Goal: Information Seeking & Learning: Compare options

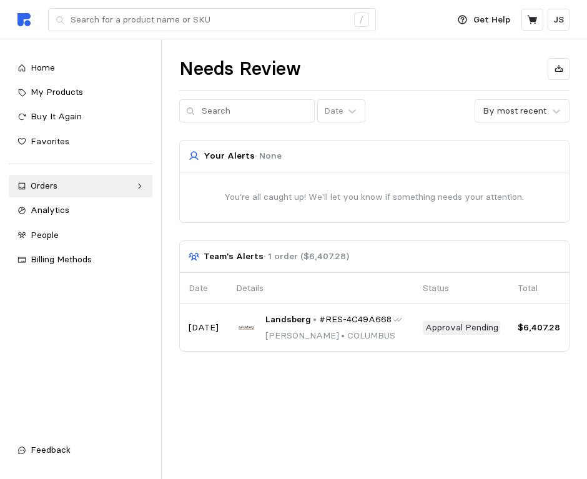
click at [525, 479] on html "Deliver to SAUK VILLAGE 1 / Get Help JS / Home My Products Buy It Again Favorit…" at bounding box center [293, 239] width 587 height 479
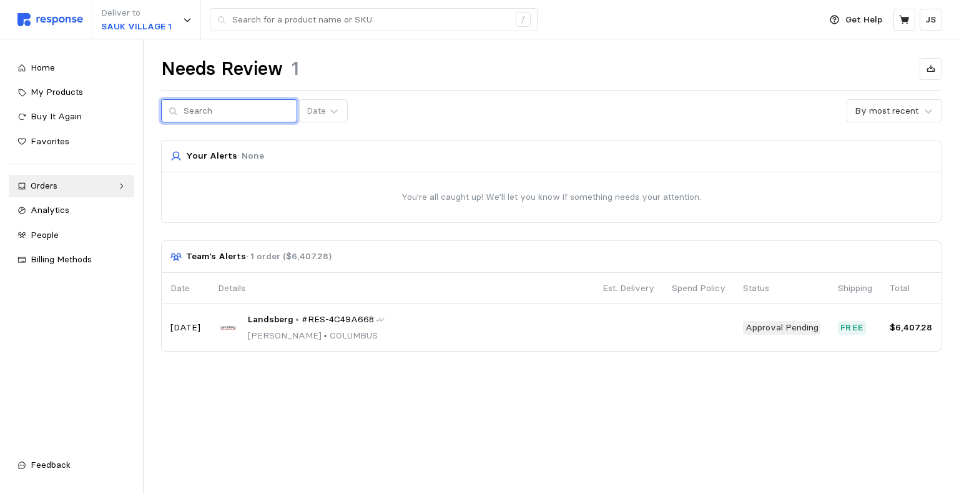
click at [224, 103] on input "text" at bounding box center [237, 111] width 106 height 22
paste input "H-11565"
type input "H-11565"
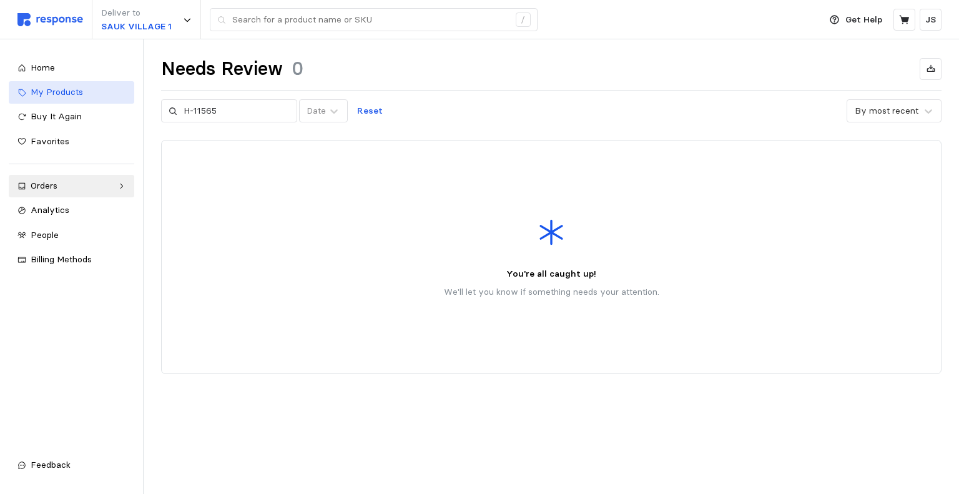
click at [57, 86] on div "My Products" at bounding box center [78, 93] width 95 height 14
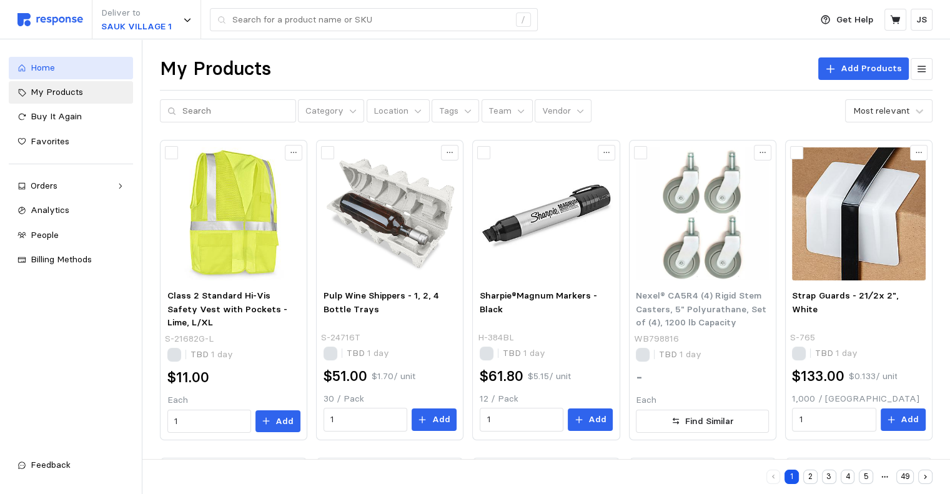
click at [58, 69] on div "Home" at bounding box center [78, 68] width 94 height 14
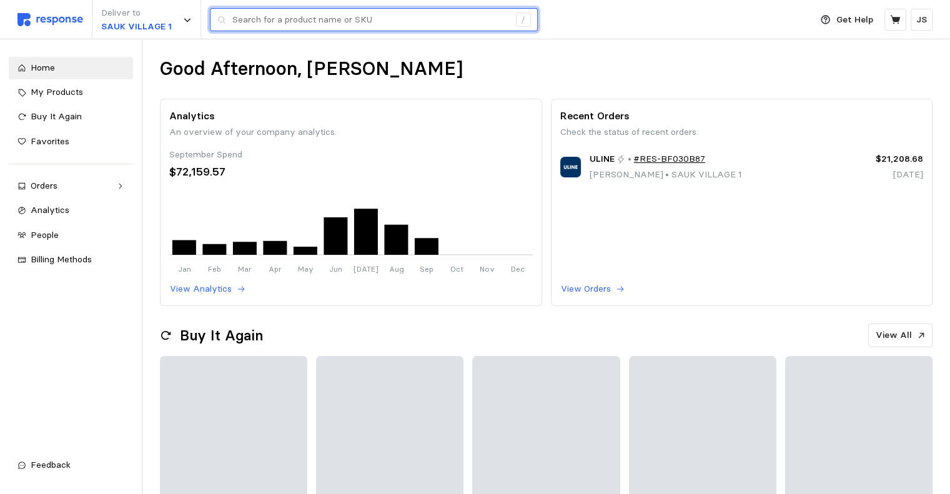
click at [277, 21] on input "text" at bounding box center [370, 20] width 277 height 22
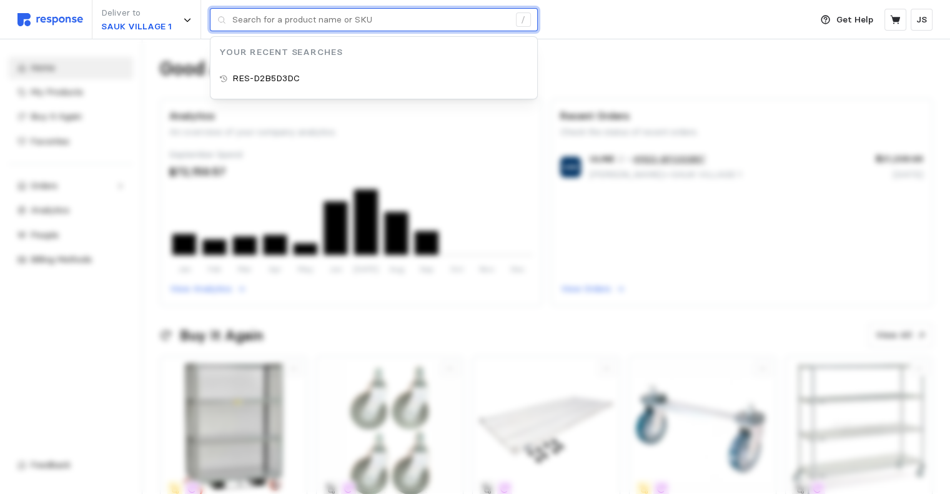
paste input "H-11565"
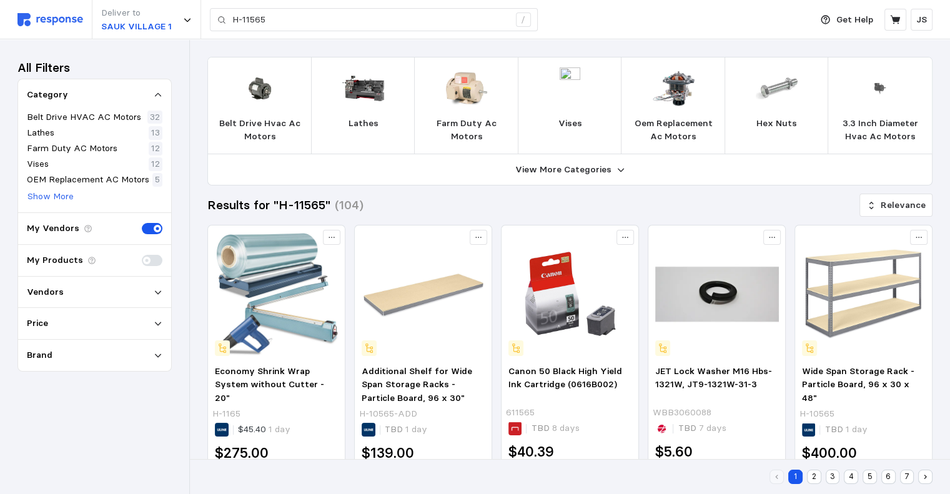
click at [161, 92] on icon at bounding box center [158, 95] width 9 height 9
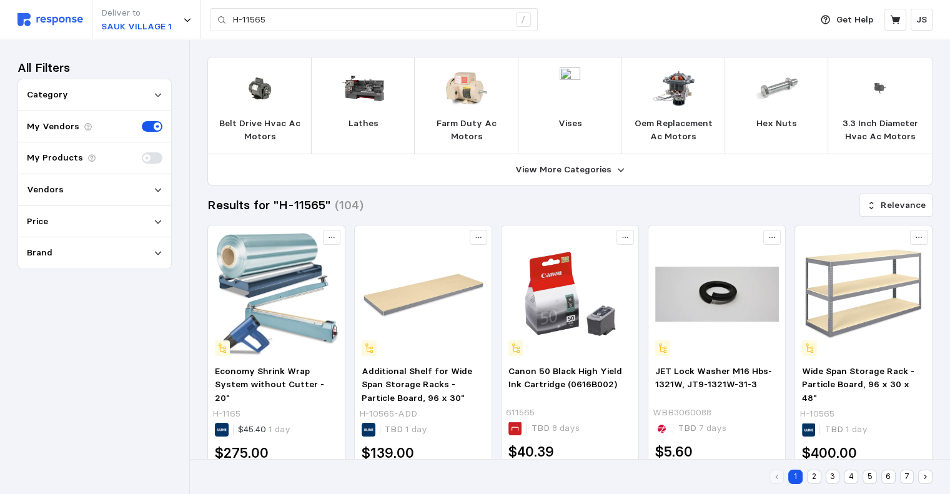
click at [159, 93] on icon at bounding box center [158, 95] width 9 height 9
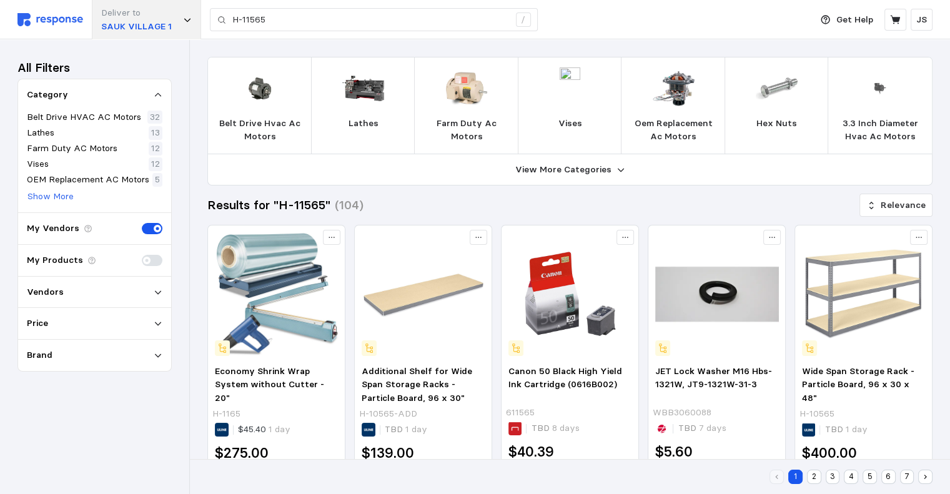
click at [177, 23] on div "Deliver to SAUK VILLAGE 1" at bounding box center [146, 19] width 109 height 39
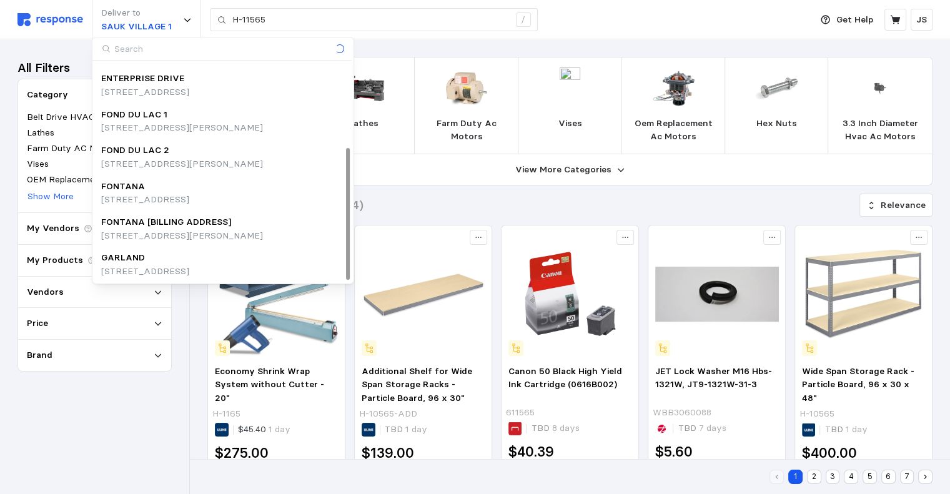
scroll to position [140, 0]
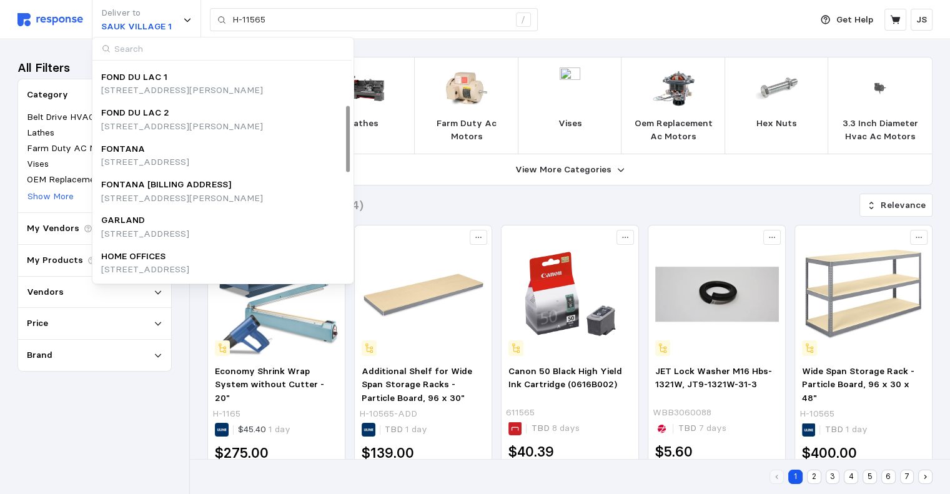
click at [147, 152] on div "FONTANA" at bounding box center [145, 149] width 88 height 14
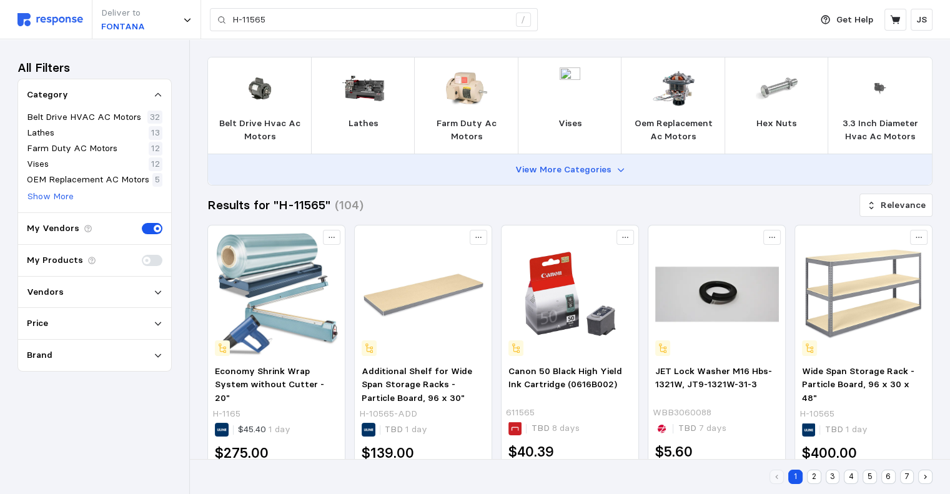
click at [596, 171] on p "View More Categories" at bounding box center [563, 170] width 96 height 14
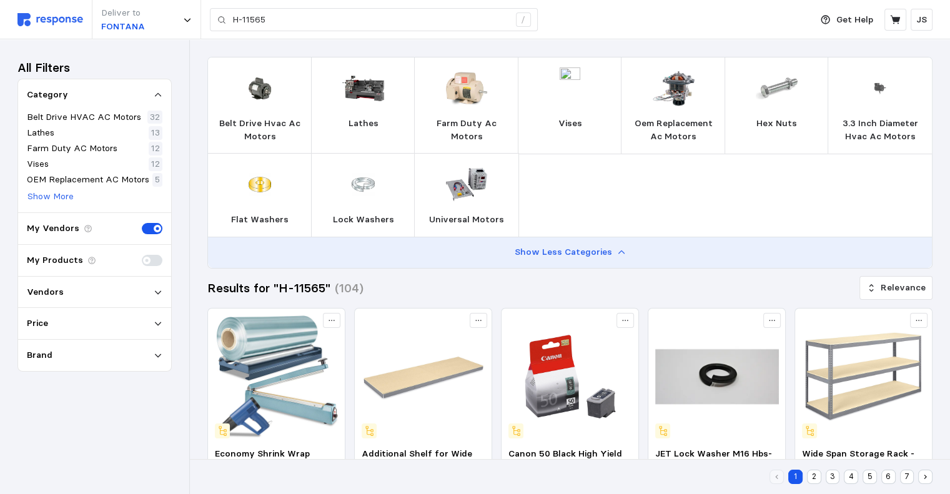
click at [568, 251] on p "Show Less Categories" at bounding box center [563, 252] width 97 height 14
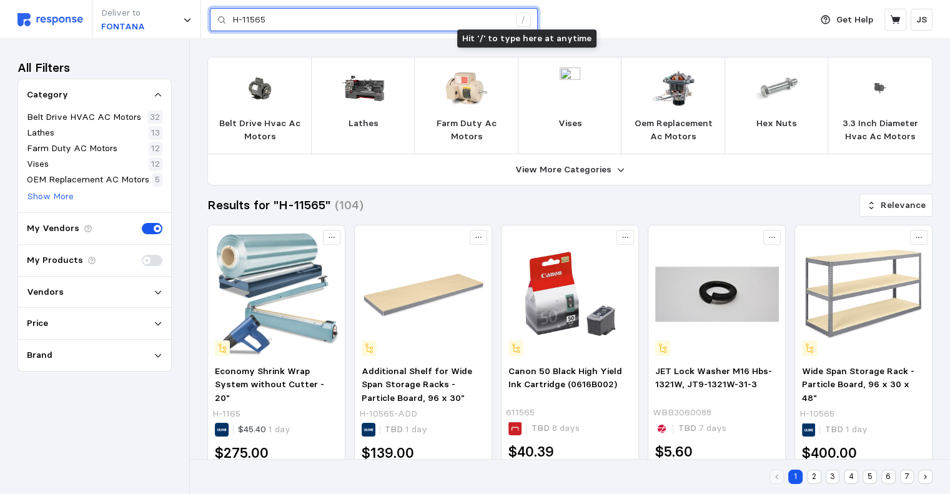
click at [365, 19] on input "H-11565" at bounding box center [370, 20] width 277 height 22
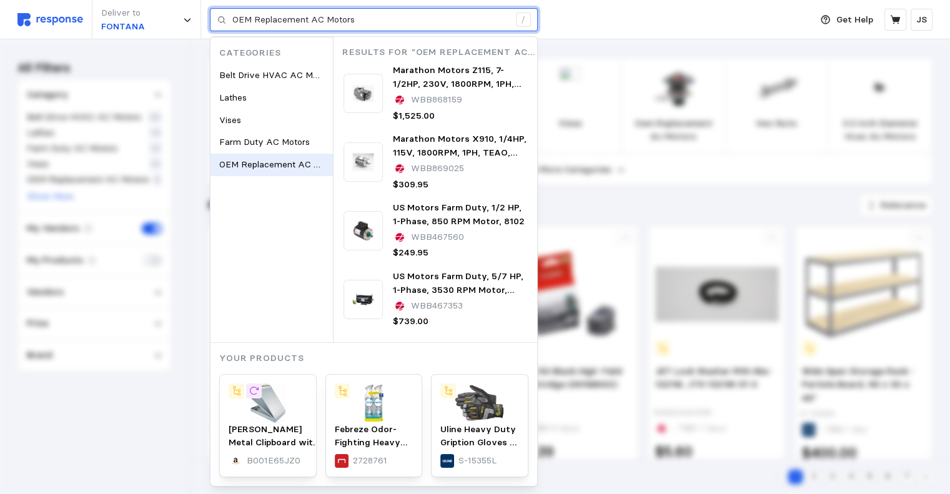
type input "H-11565"
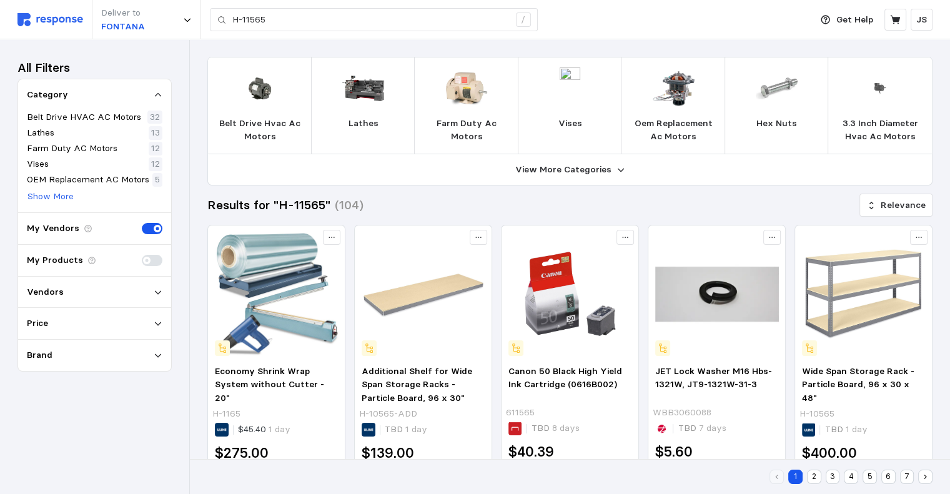
click at [580, 9] on div "Deliver to FONTANA H-11565 /" at bounding box center [410, 19] width 787 height 39
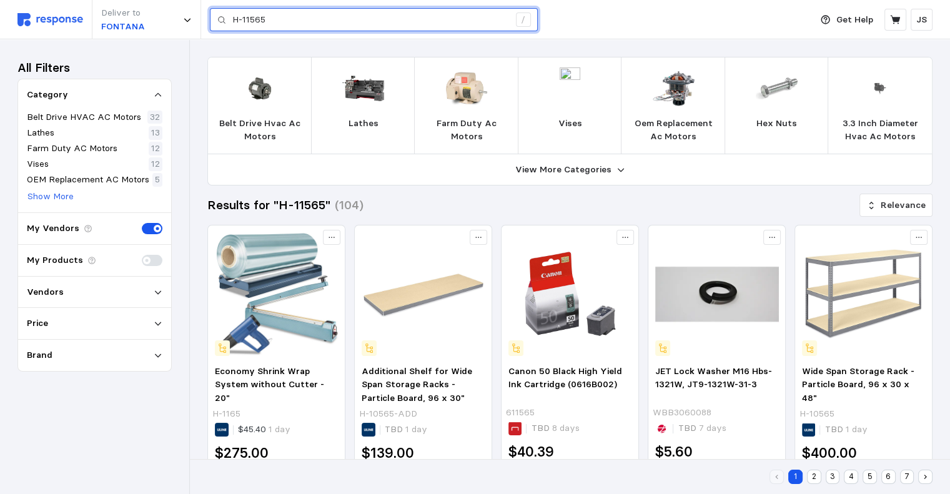
drag, startPoint x: 300, startPoint y: 22, endPoint x: 0, endPoint y: 24, distance: 299.8
click at [48, 24] on div "Deliver to FONTANA H-11565 /" at bounding box center [410, 19] width 787 height 39
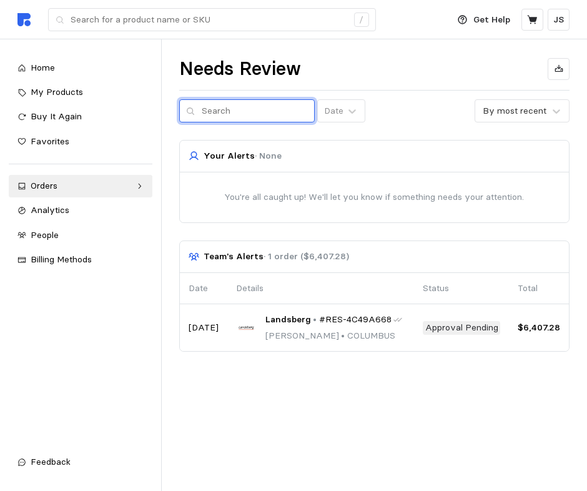
click at [243, 114] on input "text" at bounding box center [255, 111] width 106 height 22
type input "p"
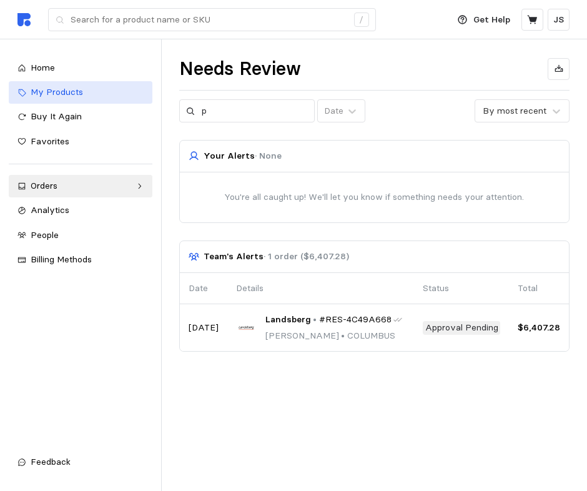
click at [63, 90] on span "My Products" at bounding box center [57, 91] width 52 height 11
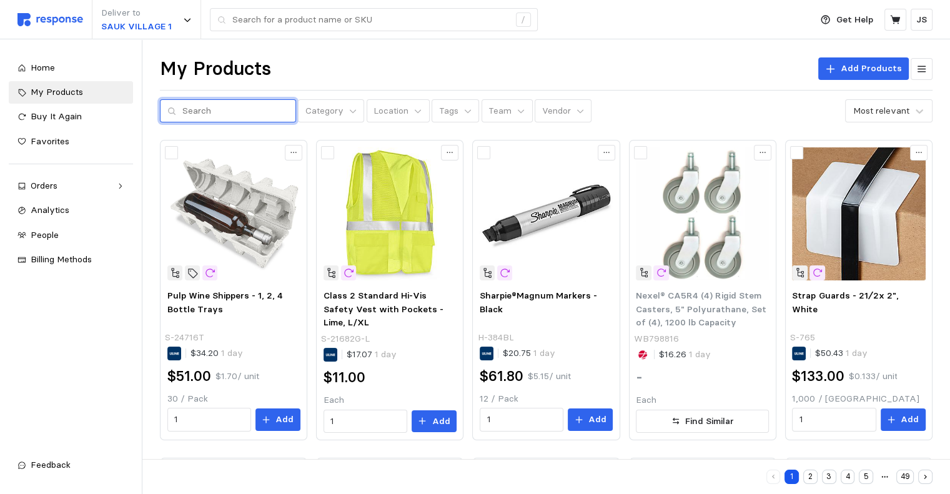
click at [225, 104] on input "text" at bounding box center [235, 111] width 106 height 22
type input "portable"
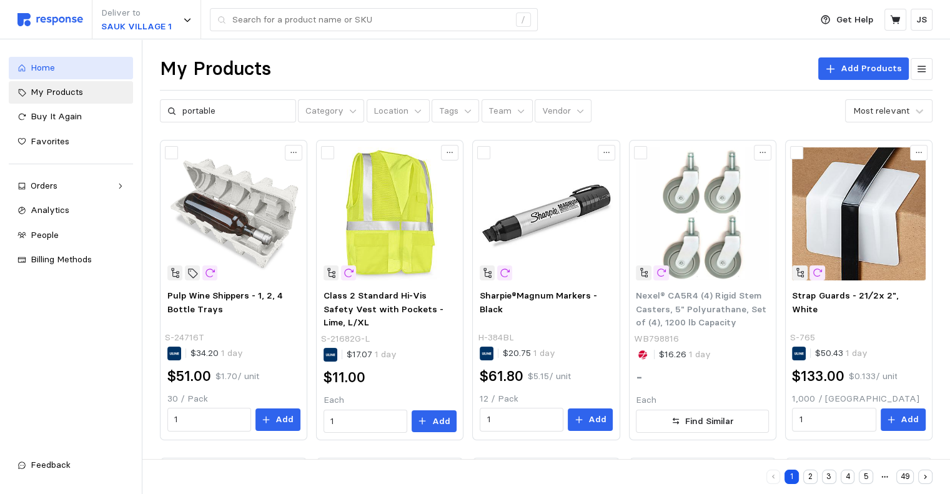
click at [55, 69] on div "Home" at bounding box center [78, 68] width 94 height 14
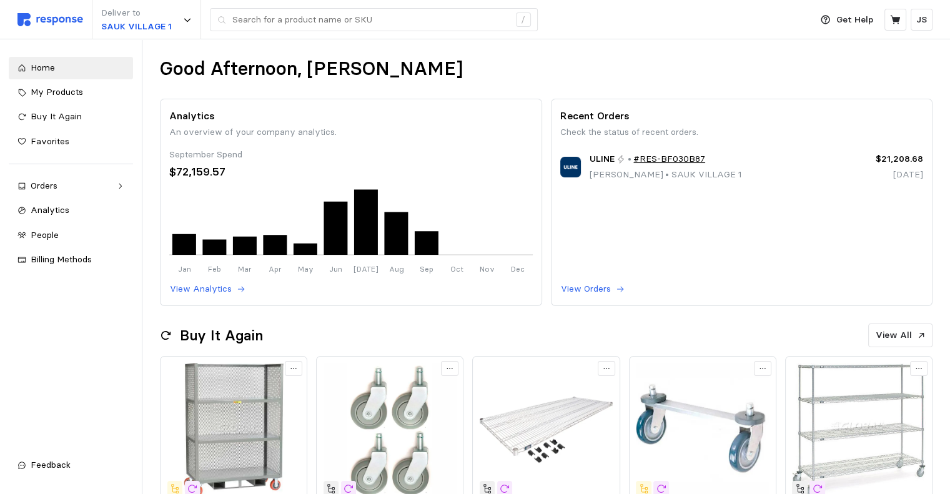
click at [147, 22] on p "SAUK VILLAGE 1" at bounding box center [136, 27] width 71 height 14
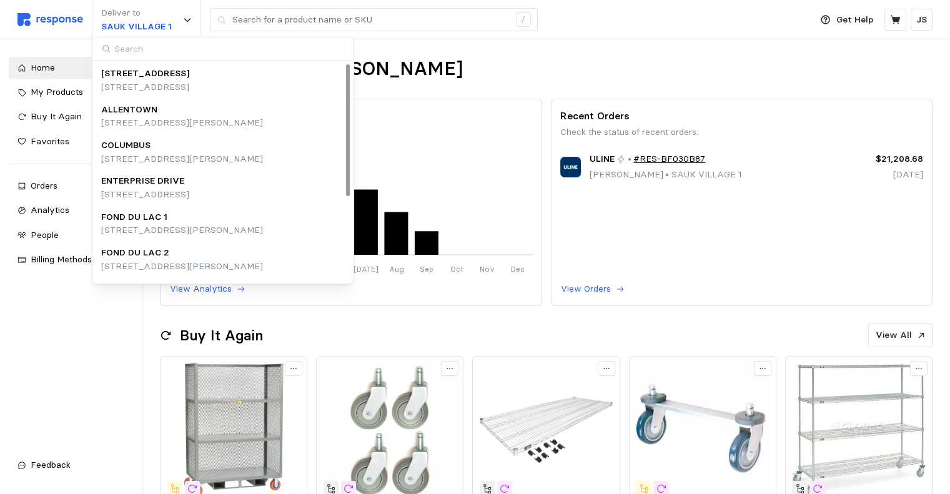
scroll to position [140, 0]
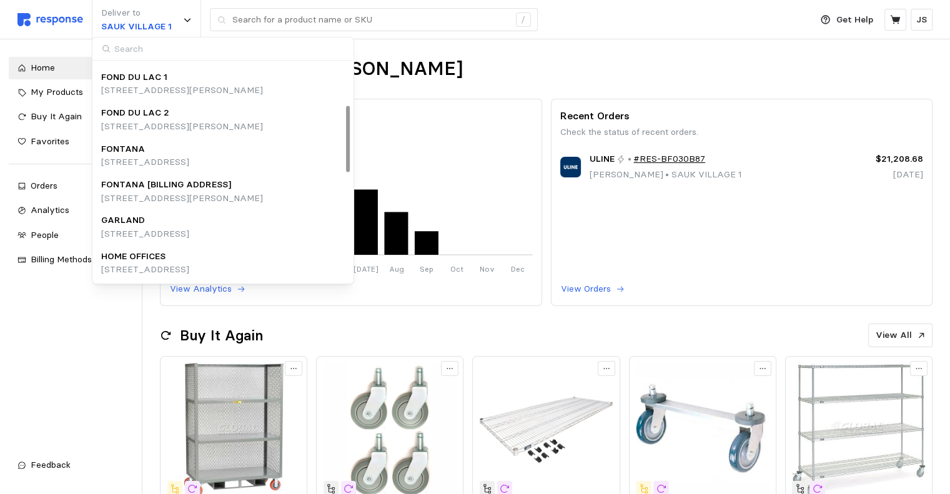
click at [134, 162] on p "[STREET_ADDRESS]" at bounding box center [145, 163] width 88 height 14
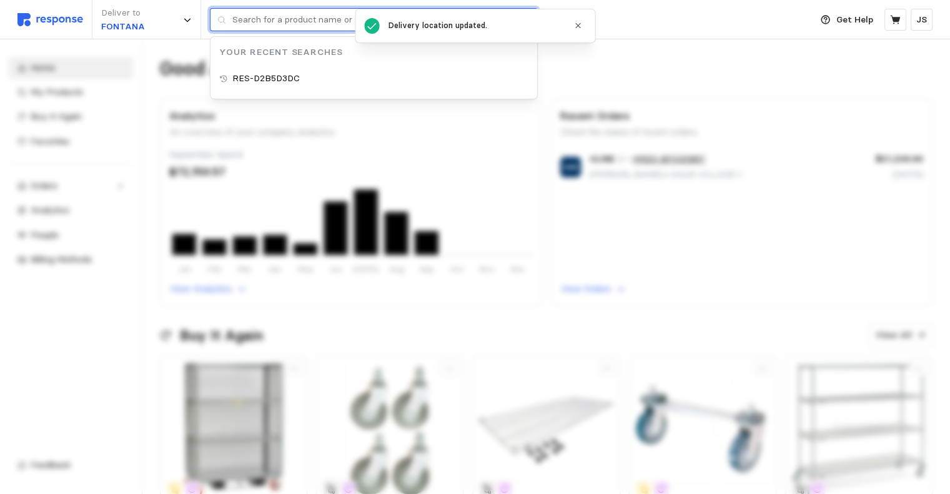
click at [309, 21] on input "text" at bounding box center [370, 20] width 277 height 22
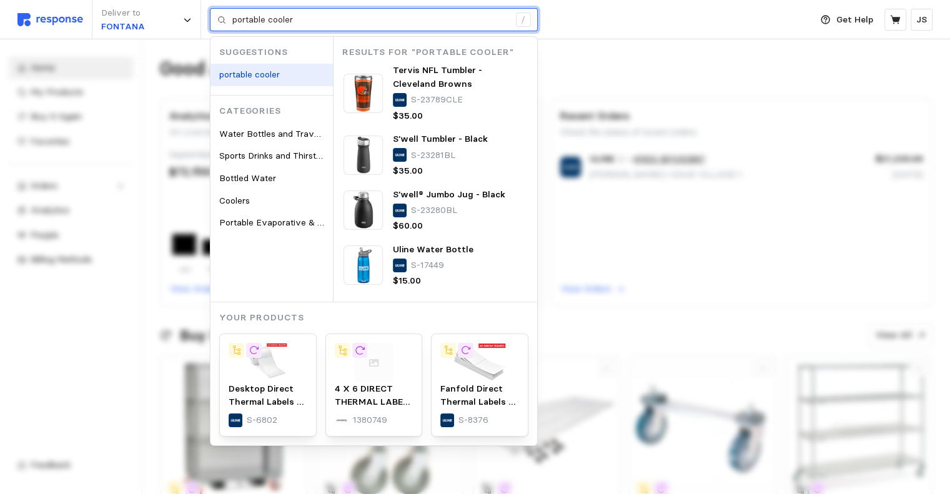
click at [260, 76] on mark "portable cooler" at bounding box center [249, 74] width 61 height 11
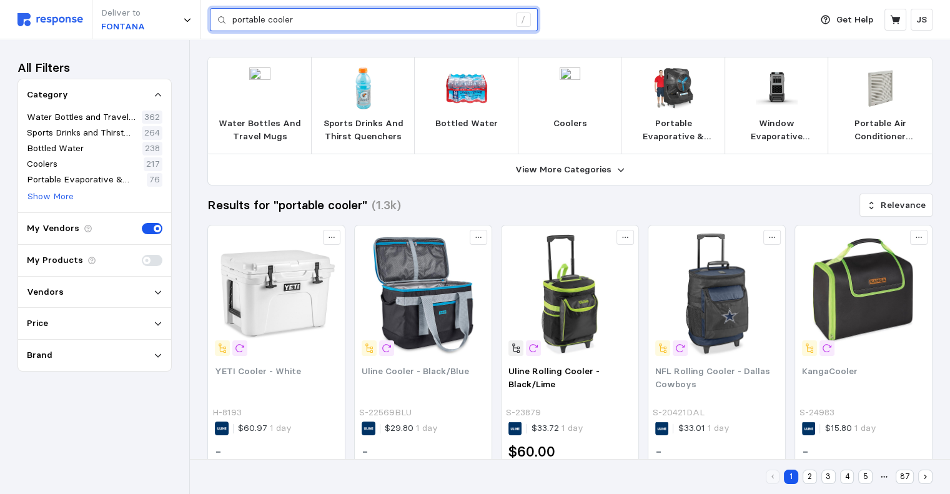
type input "portable cooler"
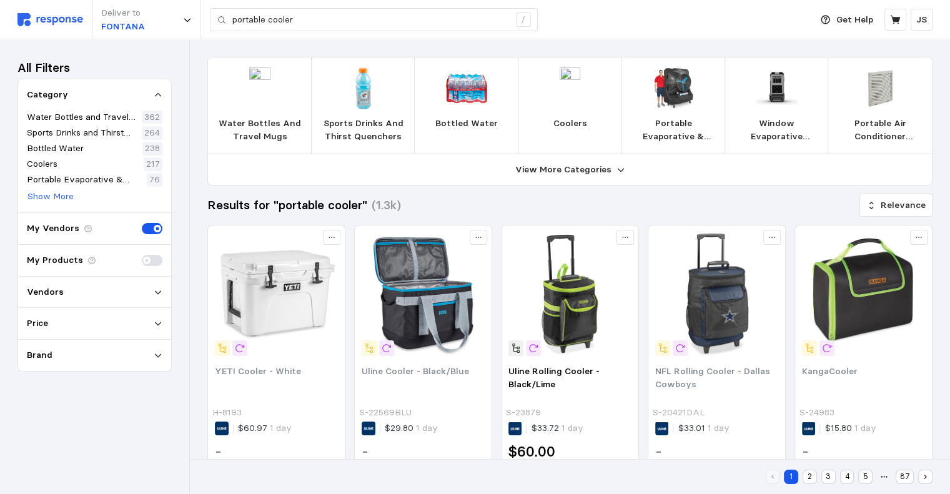
click at [586, 19] on div "Deliver to FONTANA portable cooler /" at bounding box center [410, 19] width 787 height 39
click at [586, 104] on img at bounding box center [777, 88] width 42 height 42
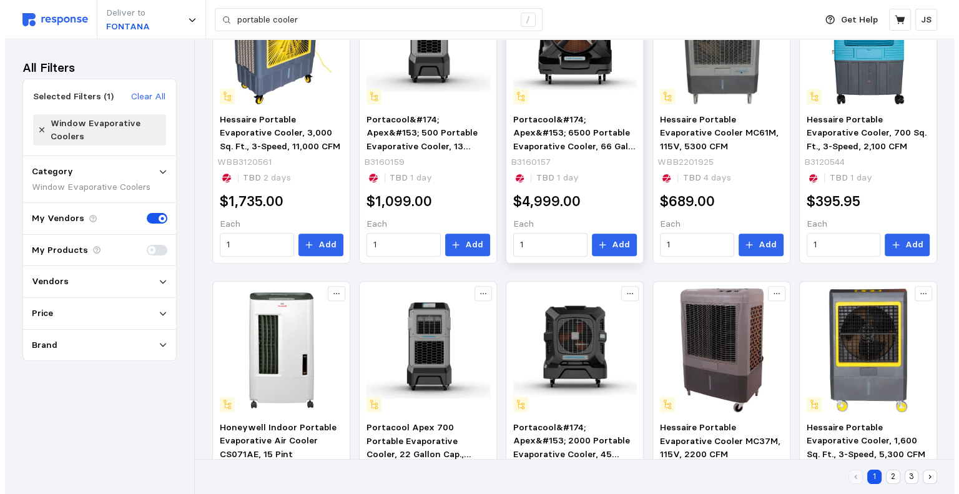
scroll to position [551, 0]
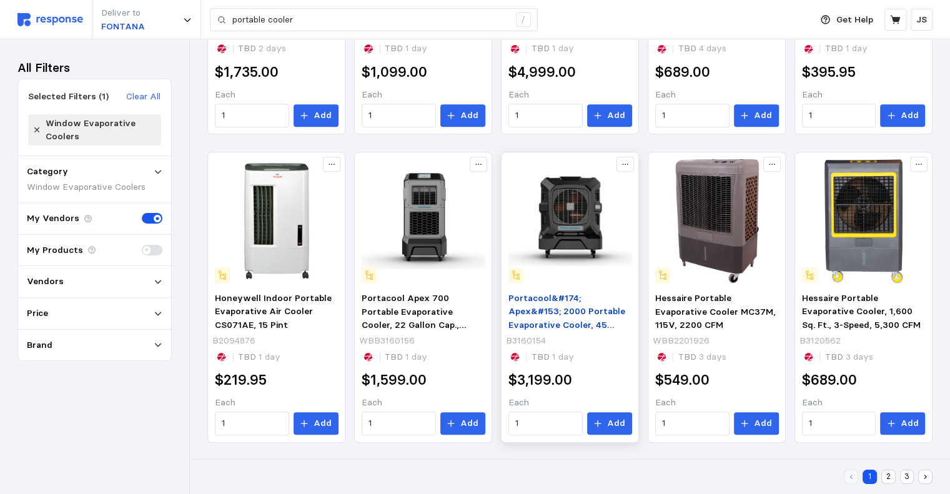
click at [581, 312] on span "Portacool&#174; Apex&#153; 2000 Portable Evaporative Cooler, 45 Gallon Cap., 12…" at bounding box center [566, 325] width 117 height 66
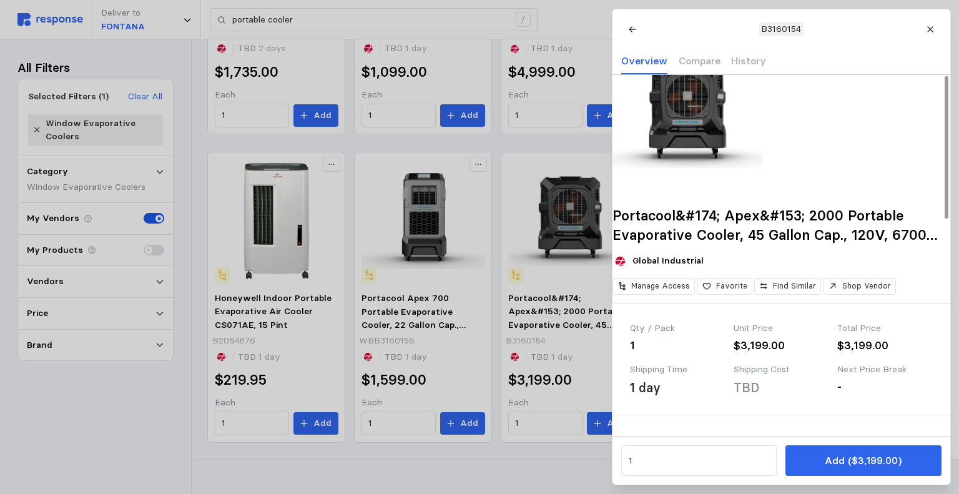
scroll to position [0, 0]
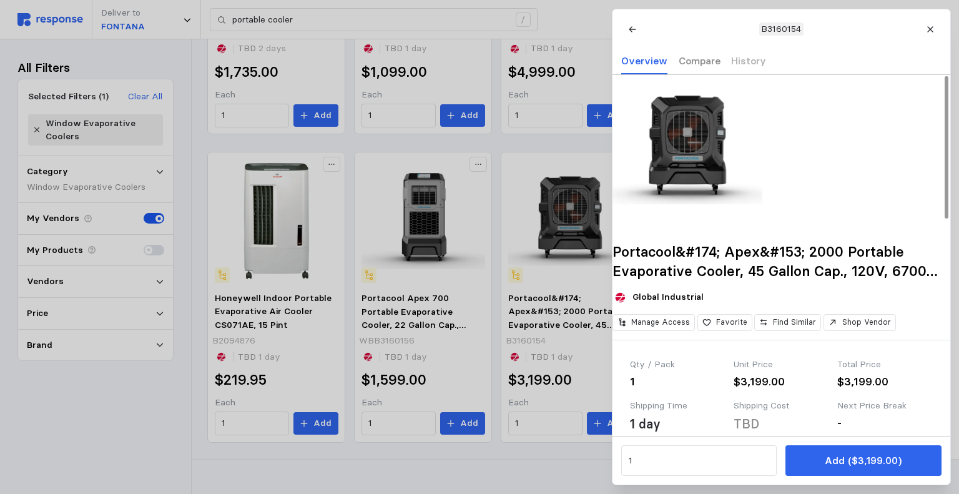
click at [586, 61] on p "Compare" at bounding box center [699, 61] width 42 height 16
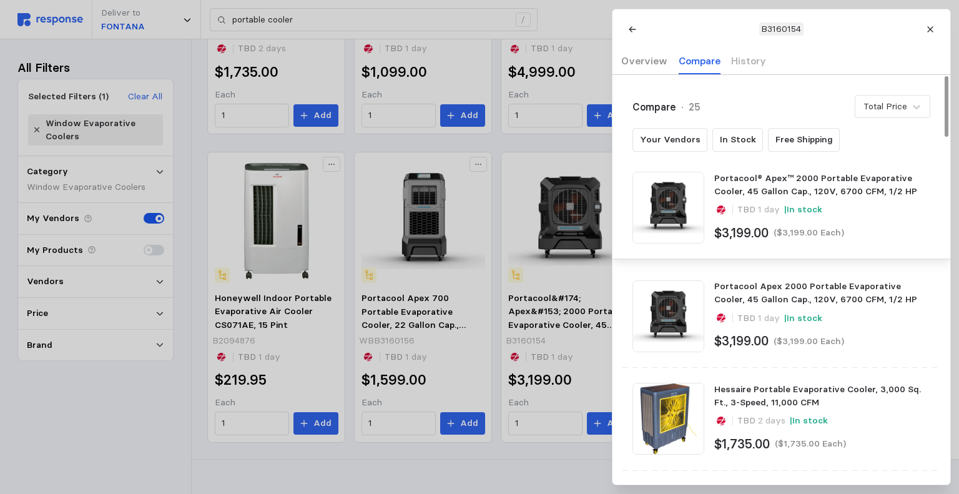
click at [586, 61] on p "Overview" at bounding box center [644, 61] width 46 height 16
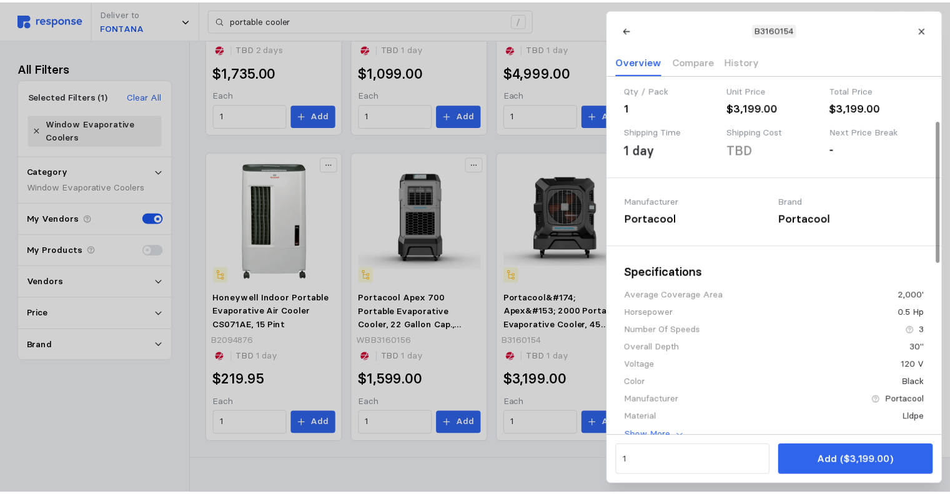
scroll to position [112, 0]
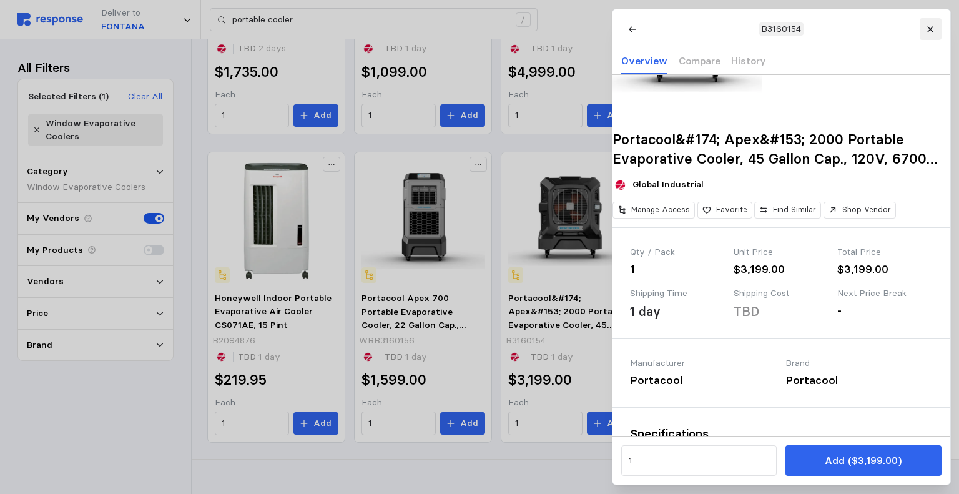
click at [586, 27] on icon at bounding box center [930, 29] width 9 height 9
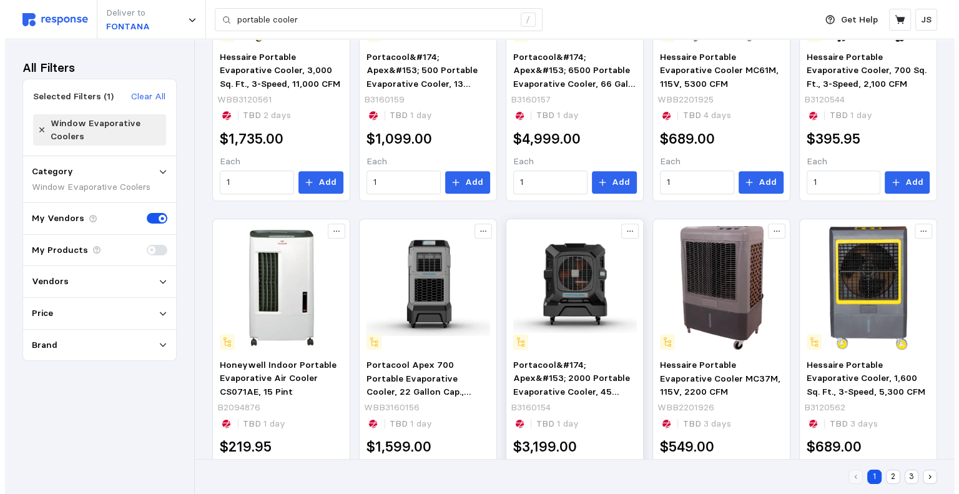
scroll to position [551, 0]
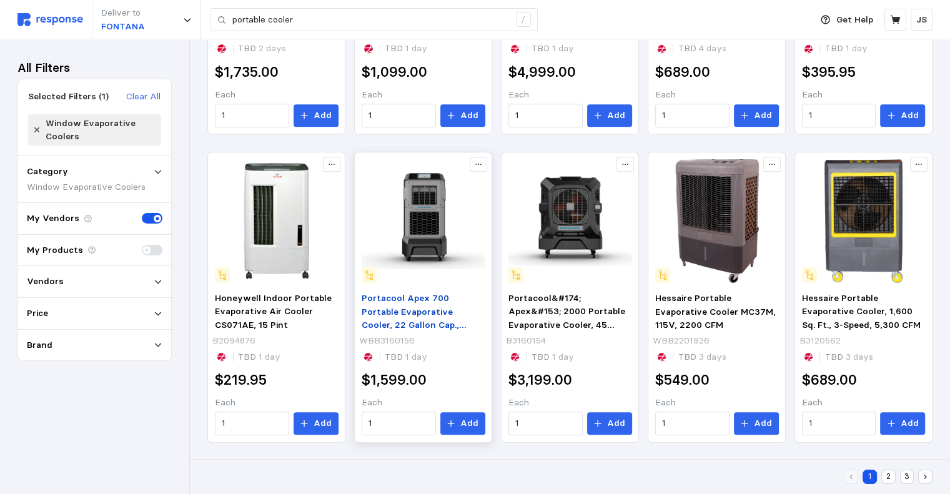
click at [423, 300] on span "Portacool Apex 700 Portable Evaporative Cooler, 22 Gallon Cap., 120V, 1400 CFM,…" at bounding box center [415, 318] width 106 height 52
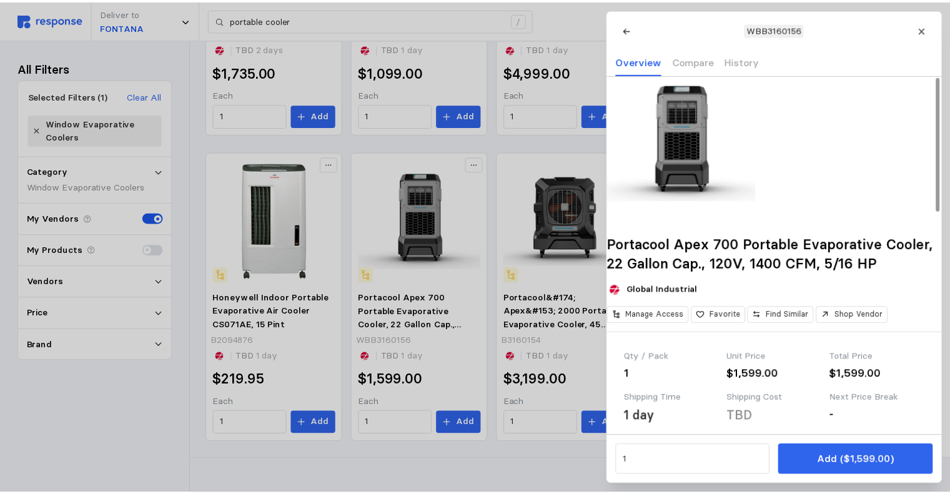
scroll to position [0, 0]
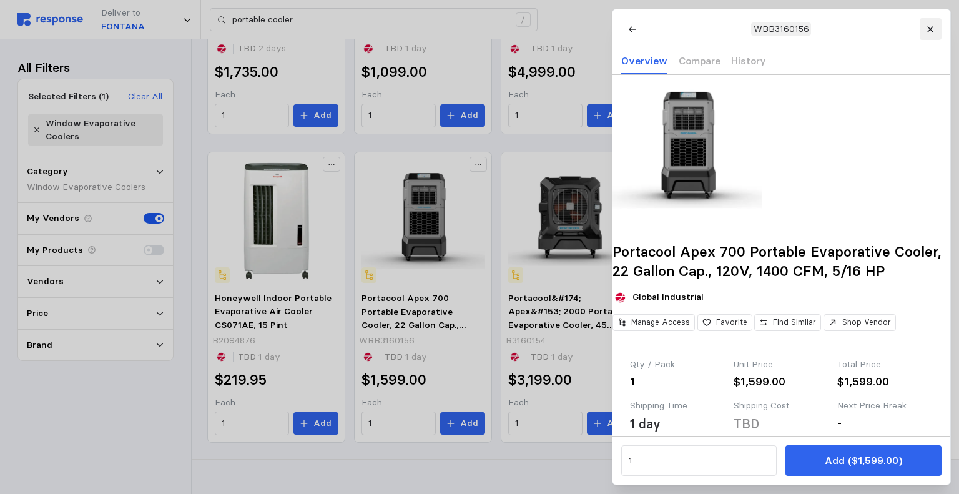
click at [586, 32] on icon at bounding box center [930, 29] width 9 height 9
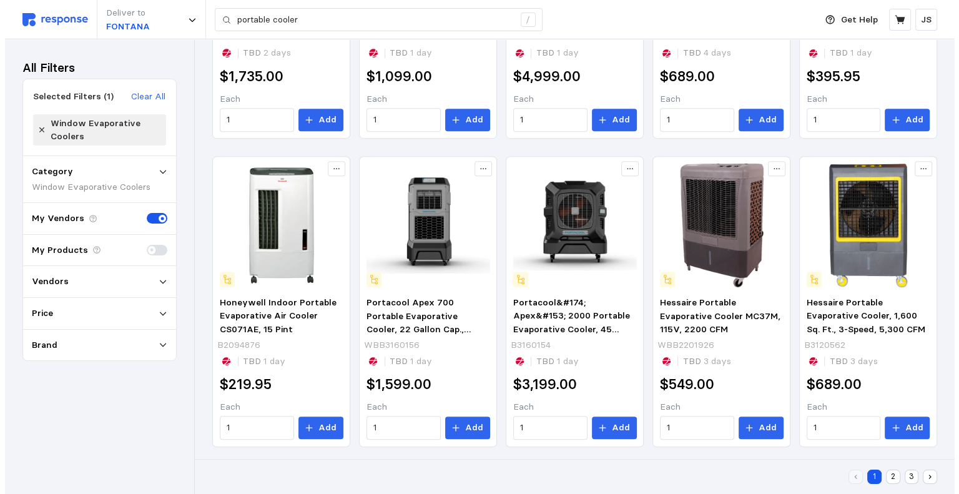
scroll to position [551, 0]
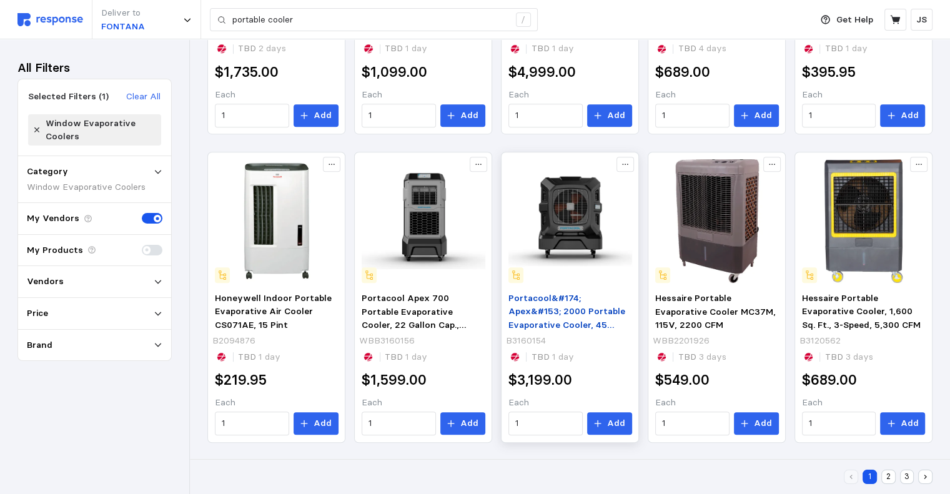
click at [562, 309] on span "Portacool&#174; Apex&#153; 2000 Portable Evaporative Cooler, 45 Gallon Cap., 12…" at bounding box center [566, 325] width 117 height 66
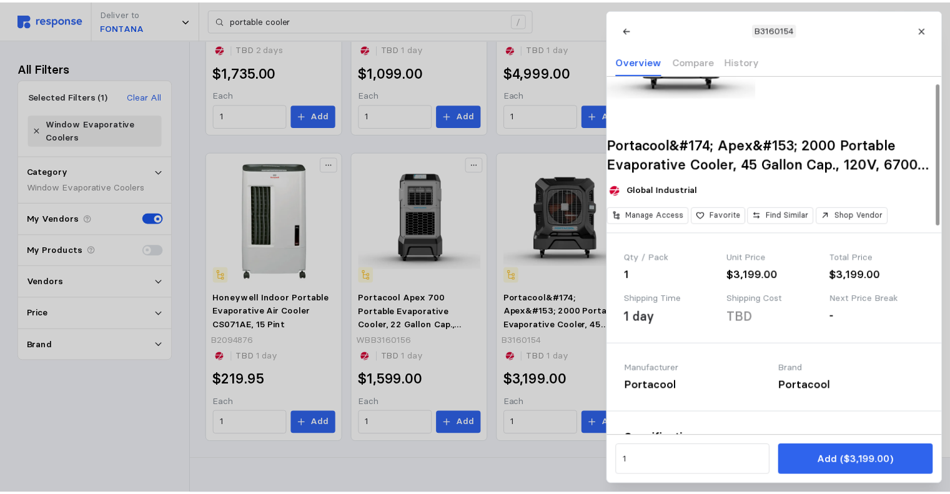
scroll to position [0, 0]
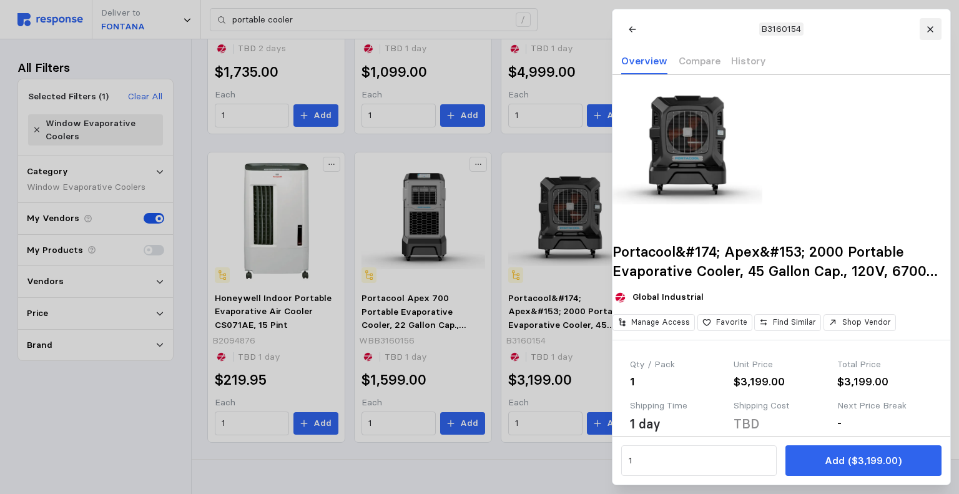
click at [586, 30] on button at bounding box center [930, 29] width 22 height 22
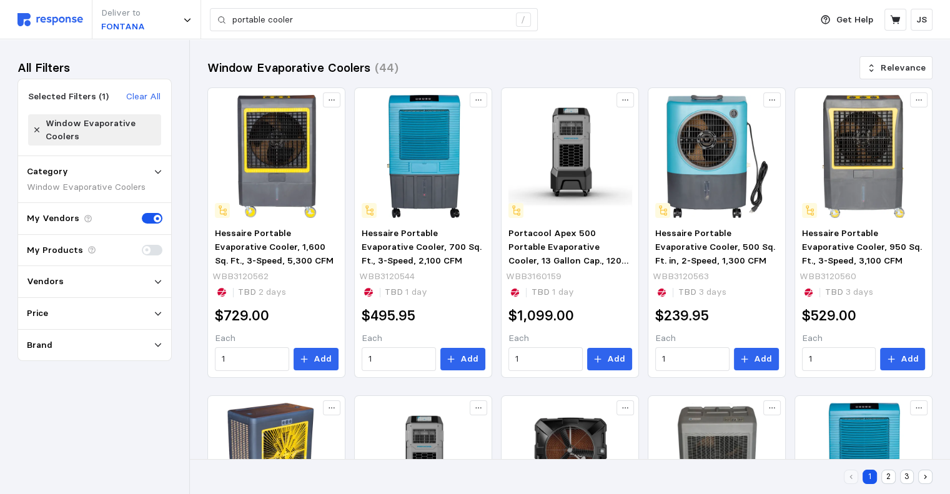
click at [39, 126] on icon at bounding box center [36, 130] width 7 height 9
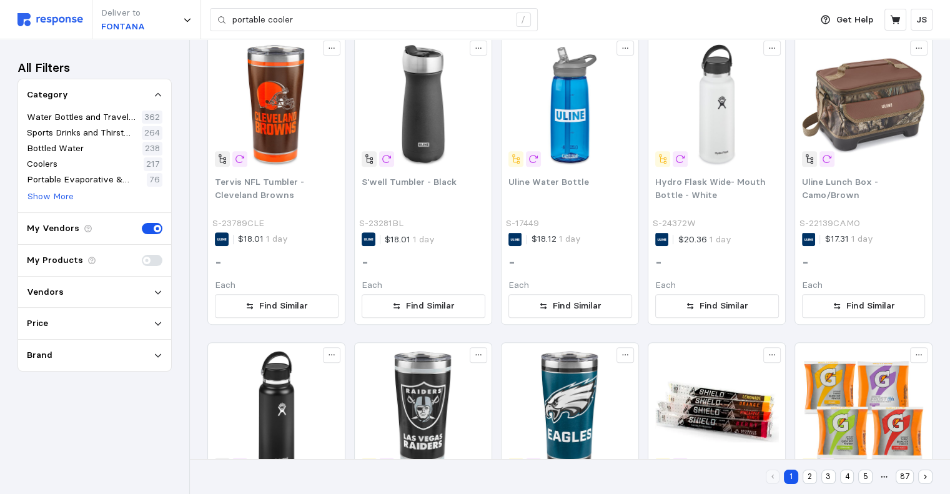
scroll to position [247, 0]
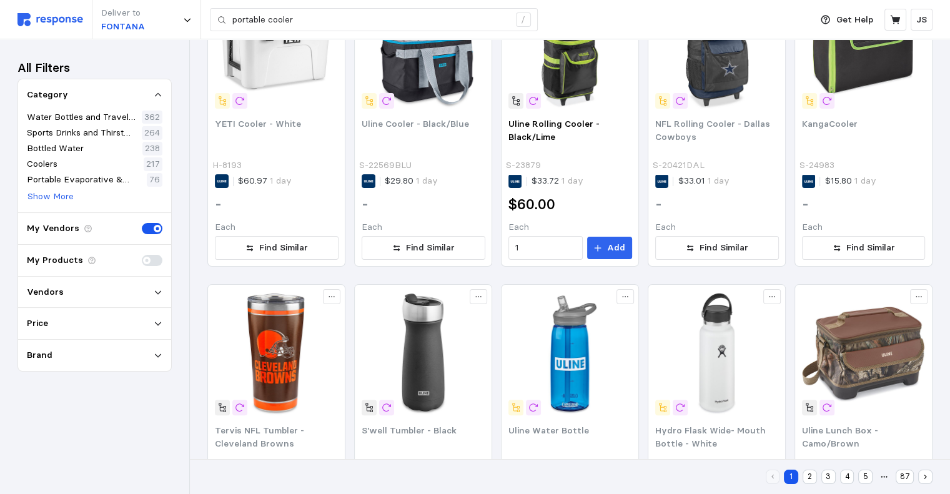
click at [145, 289] on div "Vendors" at bounding box center [95, 292] width 136 height 14
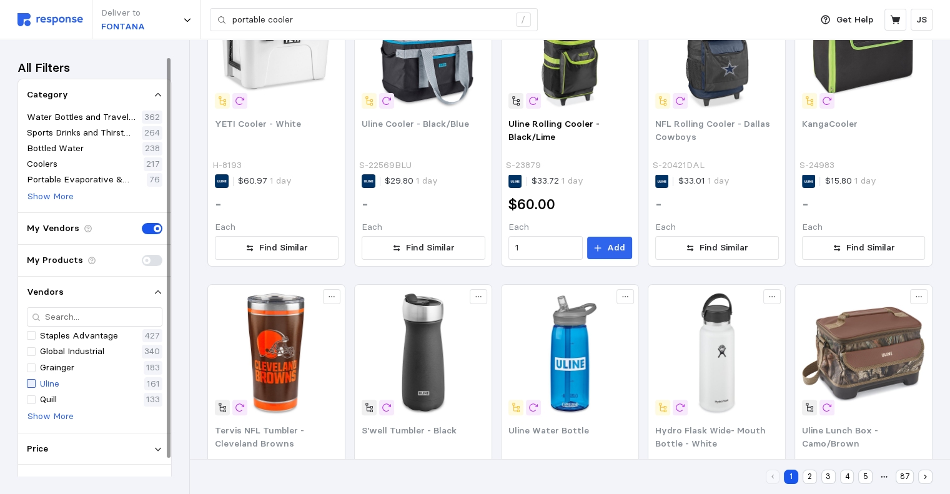
click at [31, 383] on div at bounding box center [31, 383] width 9 height 9
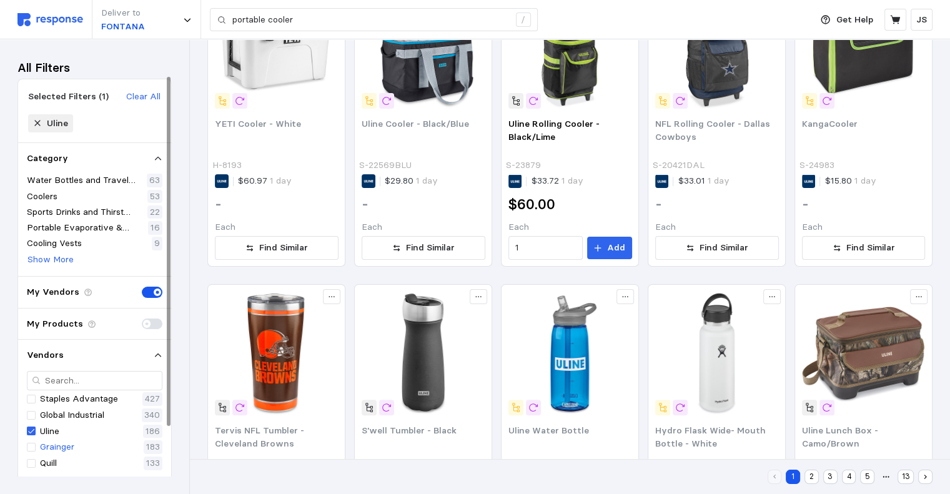
scroll to position [81, 0]
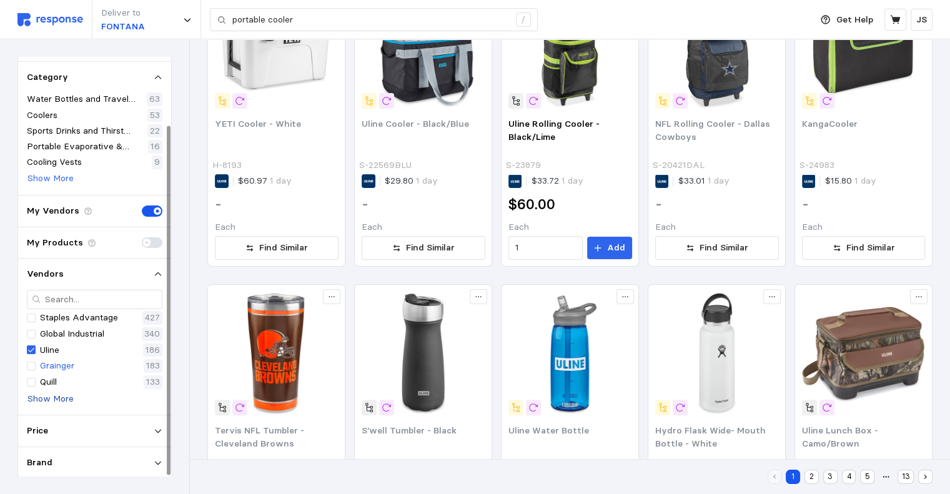
click at [47, 397] on p "Show More" at bounding box center [50, 399] width 46 height 14
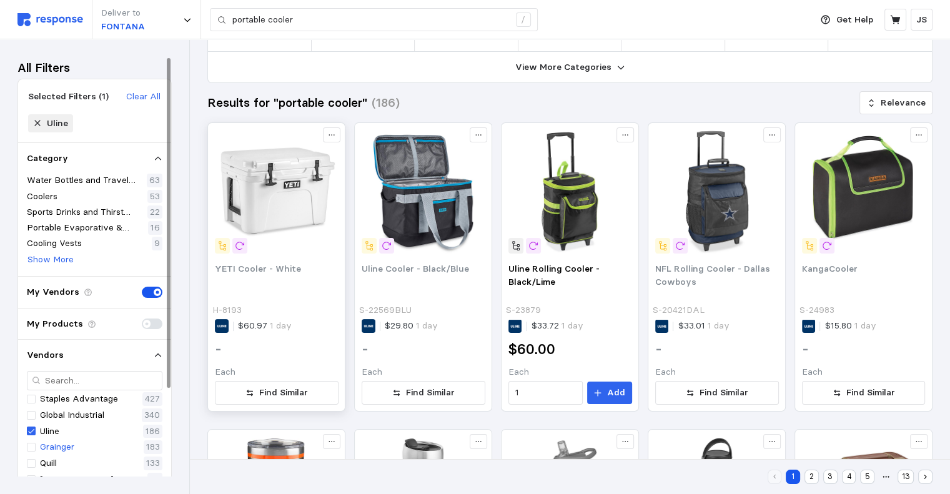
scroll to position [0, 0]
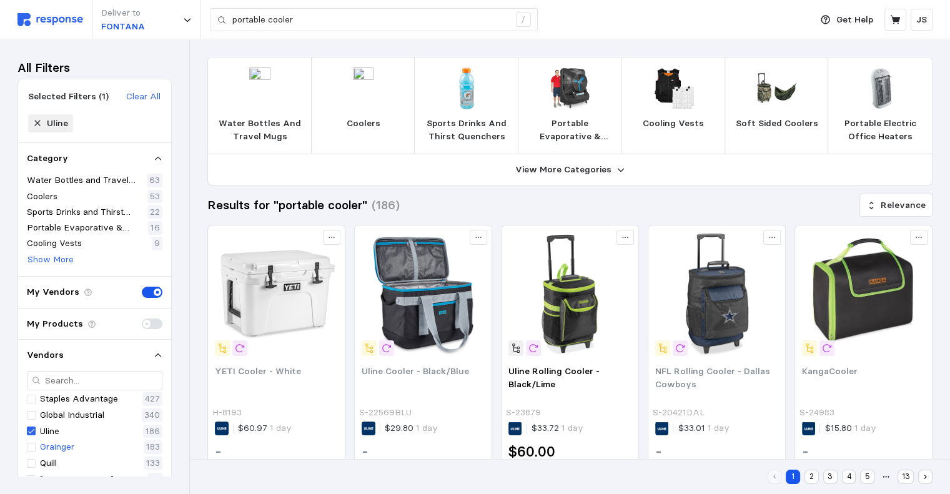
click at [565, 124] on p "Portable Evaporative & Misting Coolers" at bounding box center [570, 130] width 84 height 27
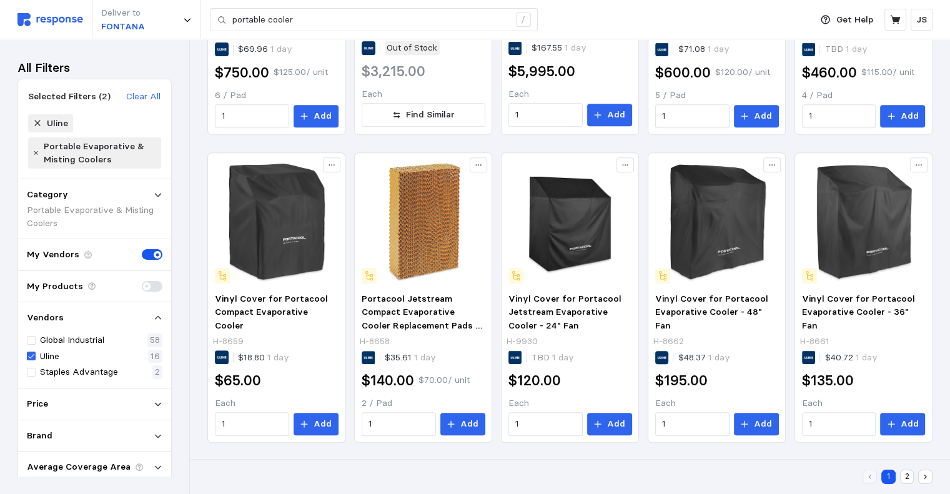
scroll to position [425, 0]
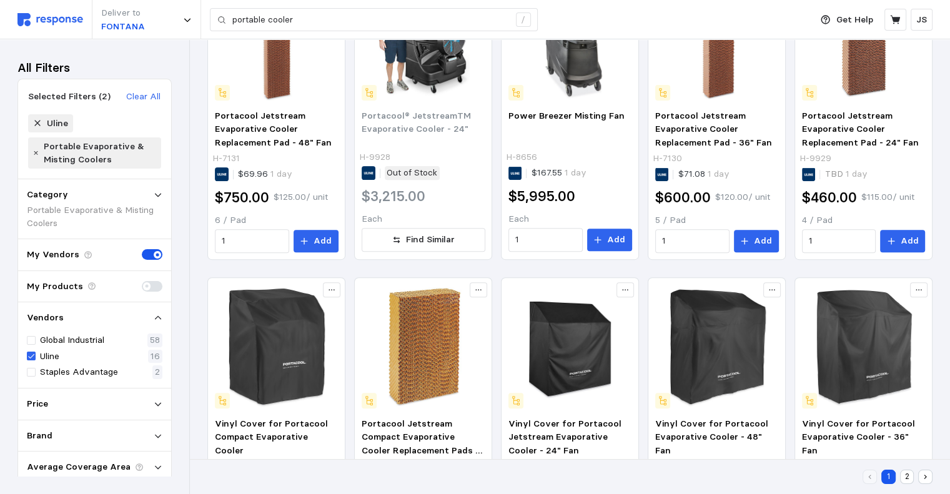
click at [586, 479] on button "2" at bounding box center [907, 477] width 14 height 14
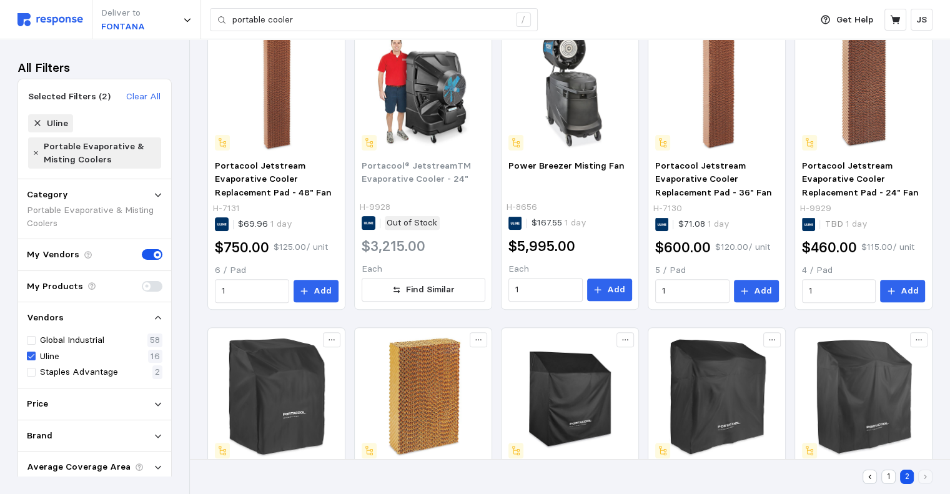
scroll to position [52, 0]
